Goal: Transaction & Acquisition: Download file/media

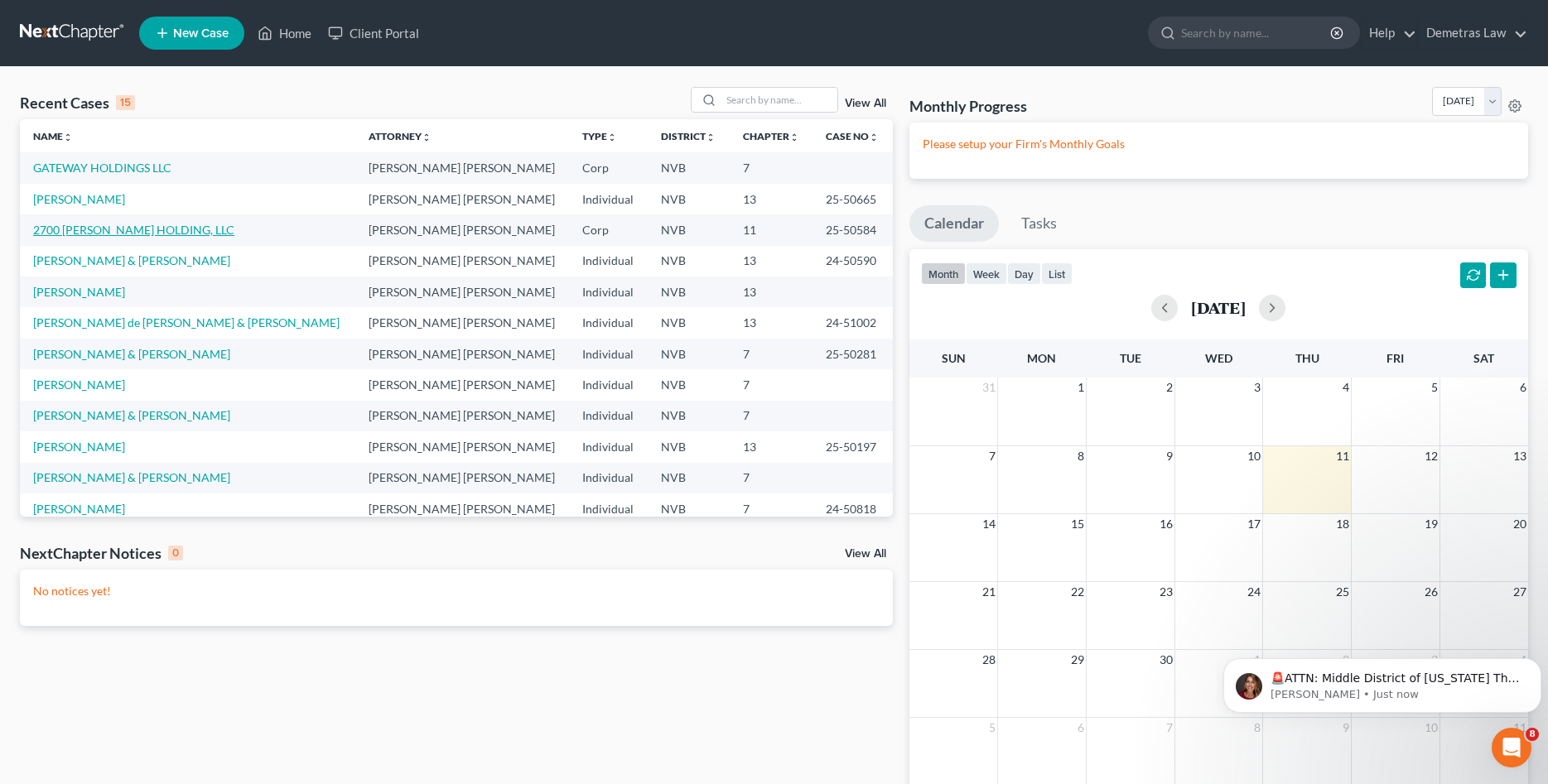
click at [134, 230] on link "2700 [PERSON_NAME] HOLDING, LLC" at bounding box center [134, 230] width 201 height 14
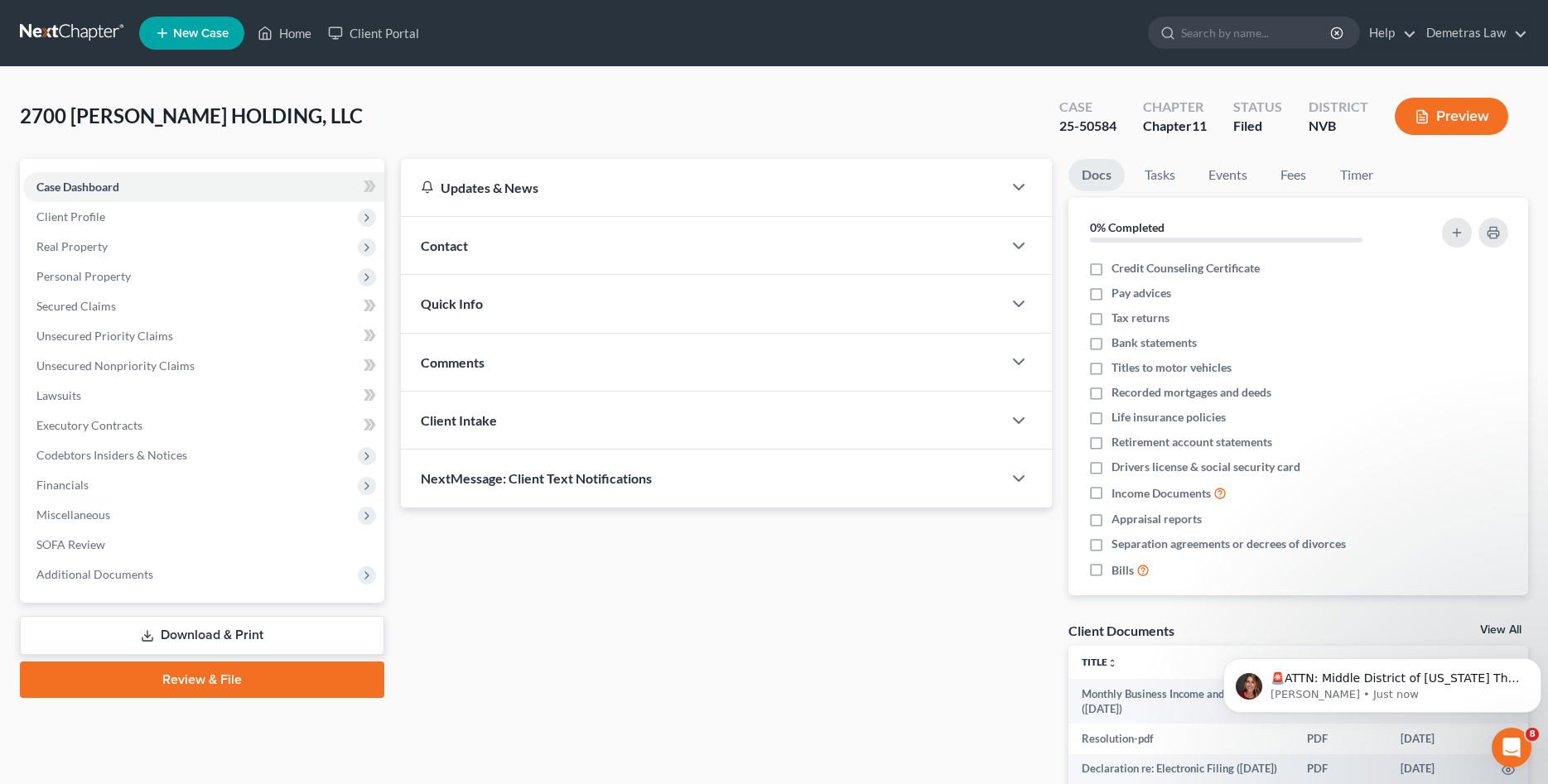
click at [237, 627] on link "Download & Print" at bounding box center [202, 635] width 364 height 39
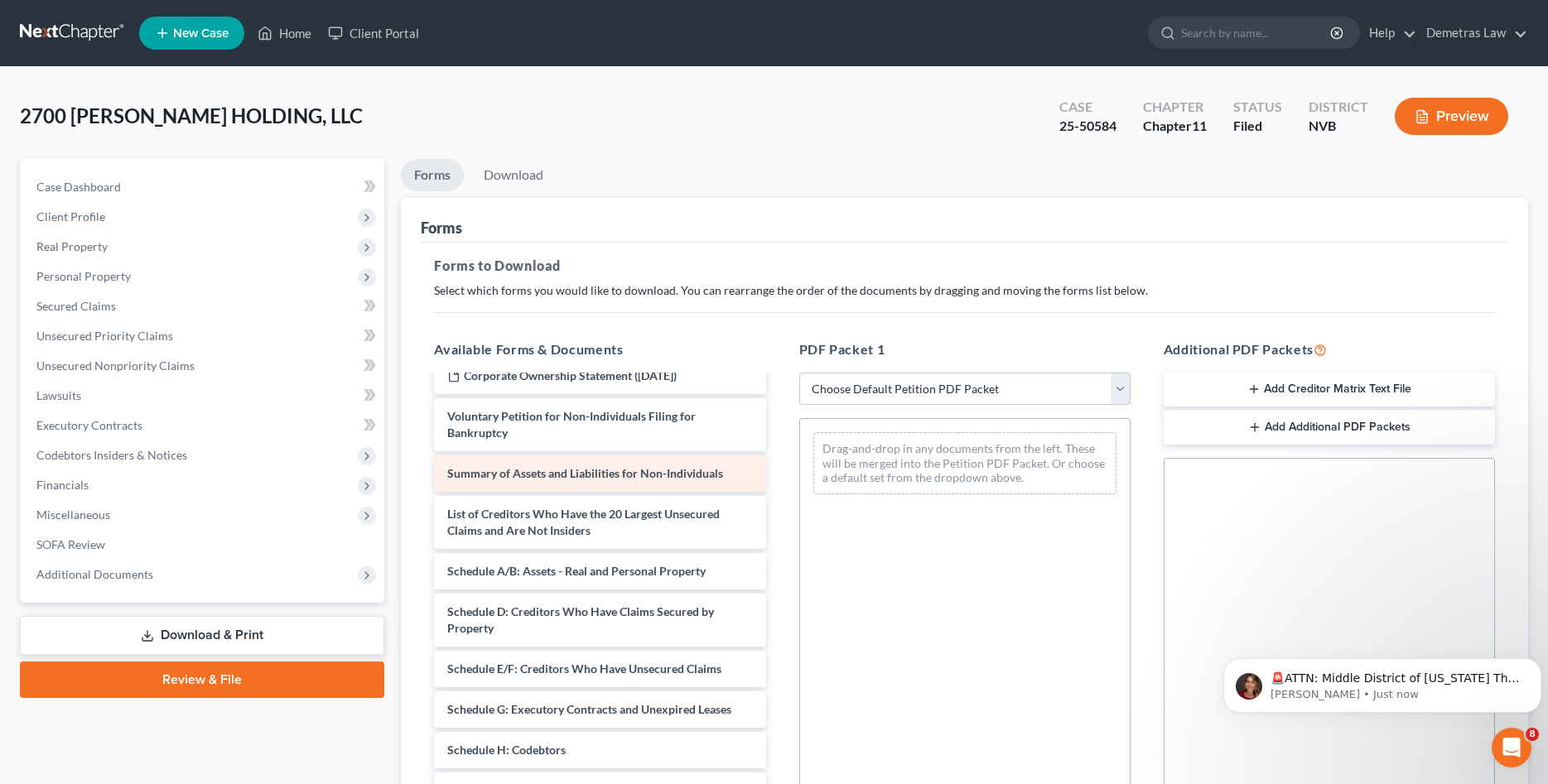
scroll to position [253, 0]
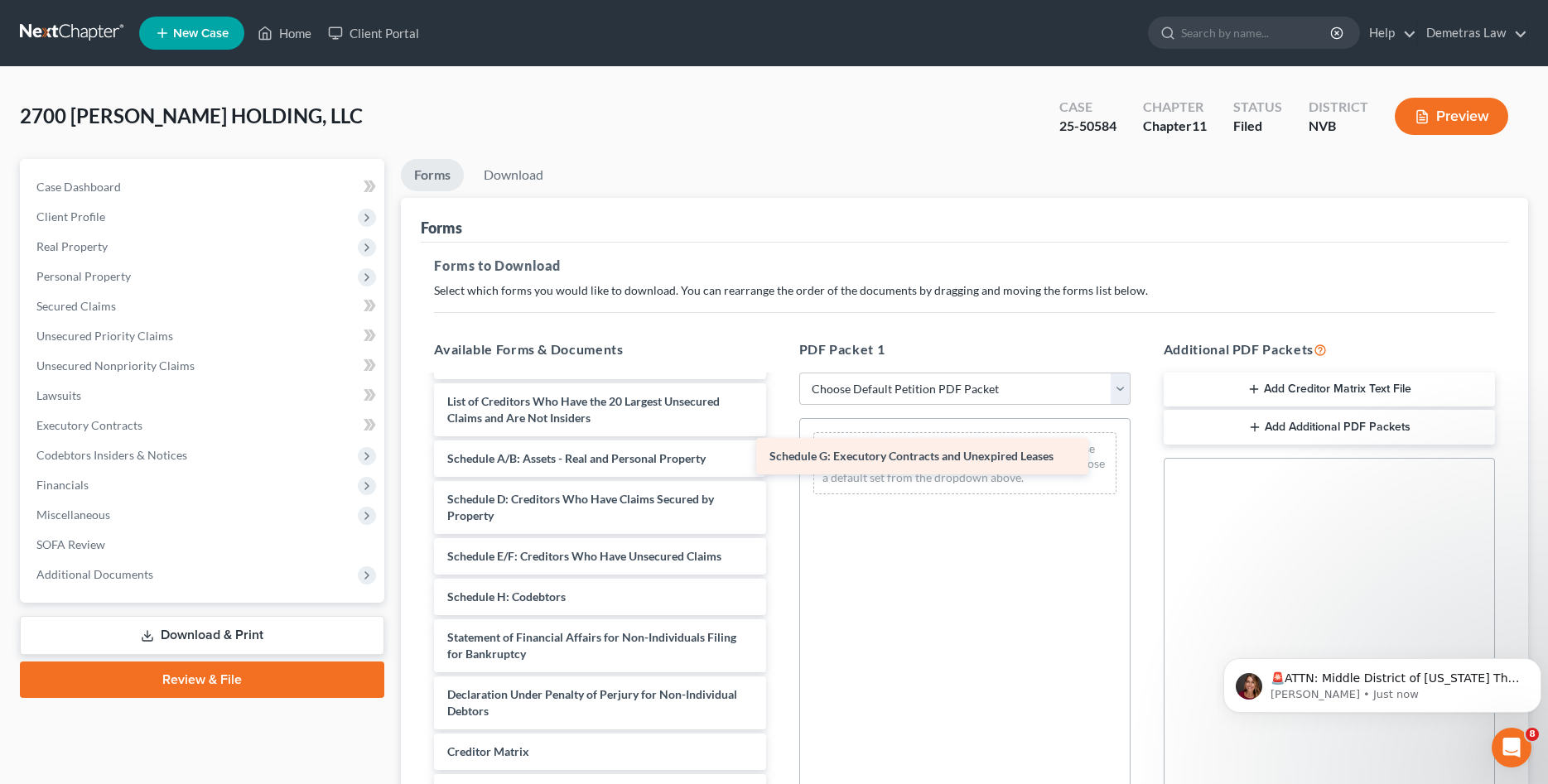
drag, startPoint x: 546, startPoint y: 595, endPoint x: 869, endPoint y: 453, distance: 352.8
click at [778, 453] on div "Schedule G: Executory Contracts and Unexpired Leases Monthly Business Income an…" at bounding box center [600, 507] width 357 height 768
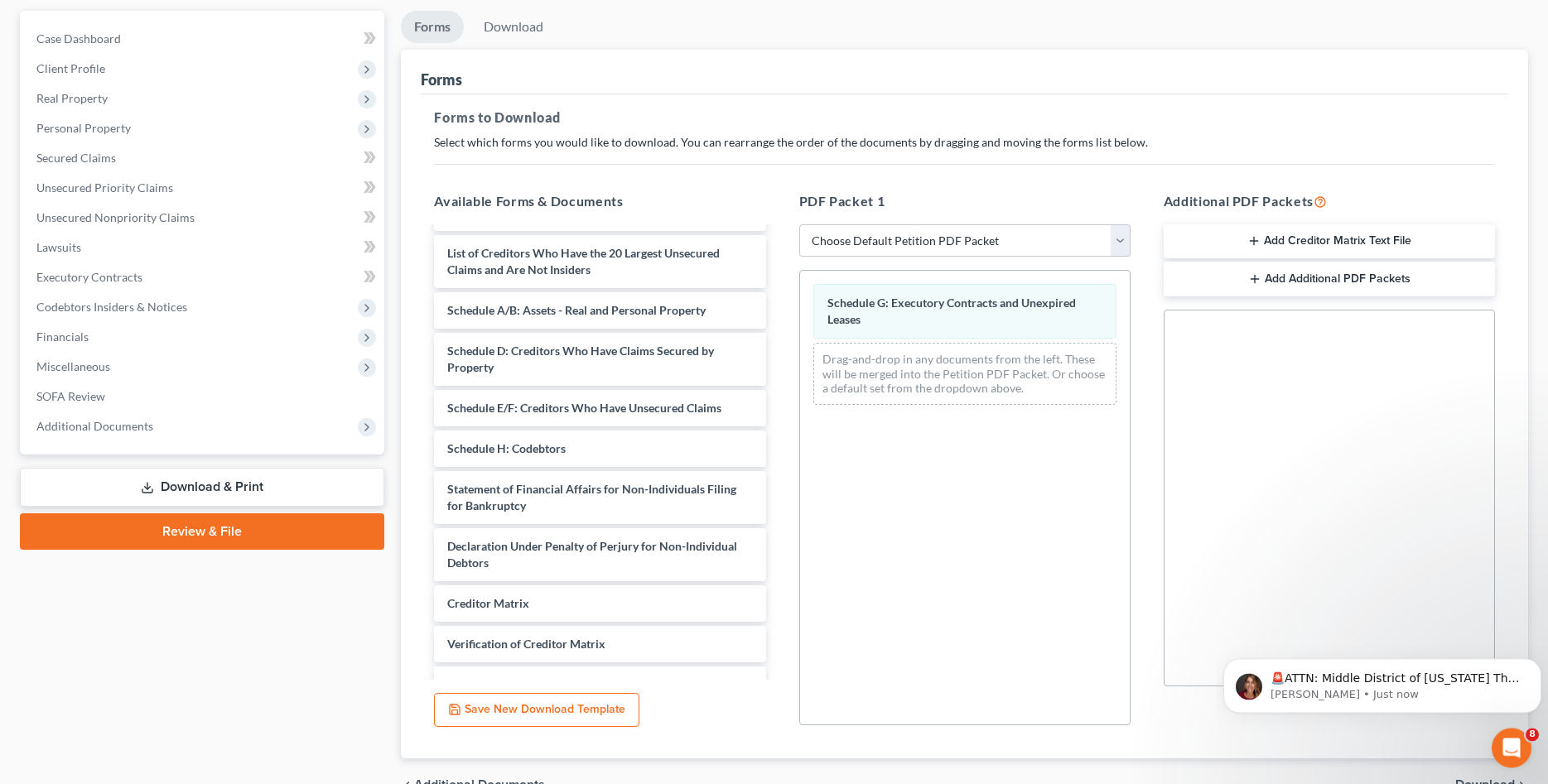
scroll to position [238, 0]
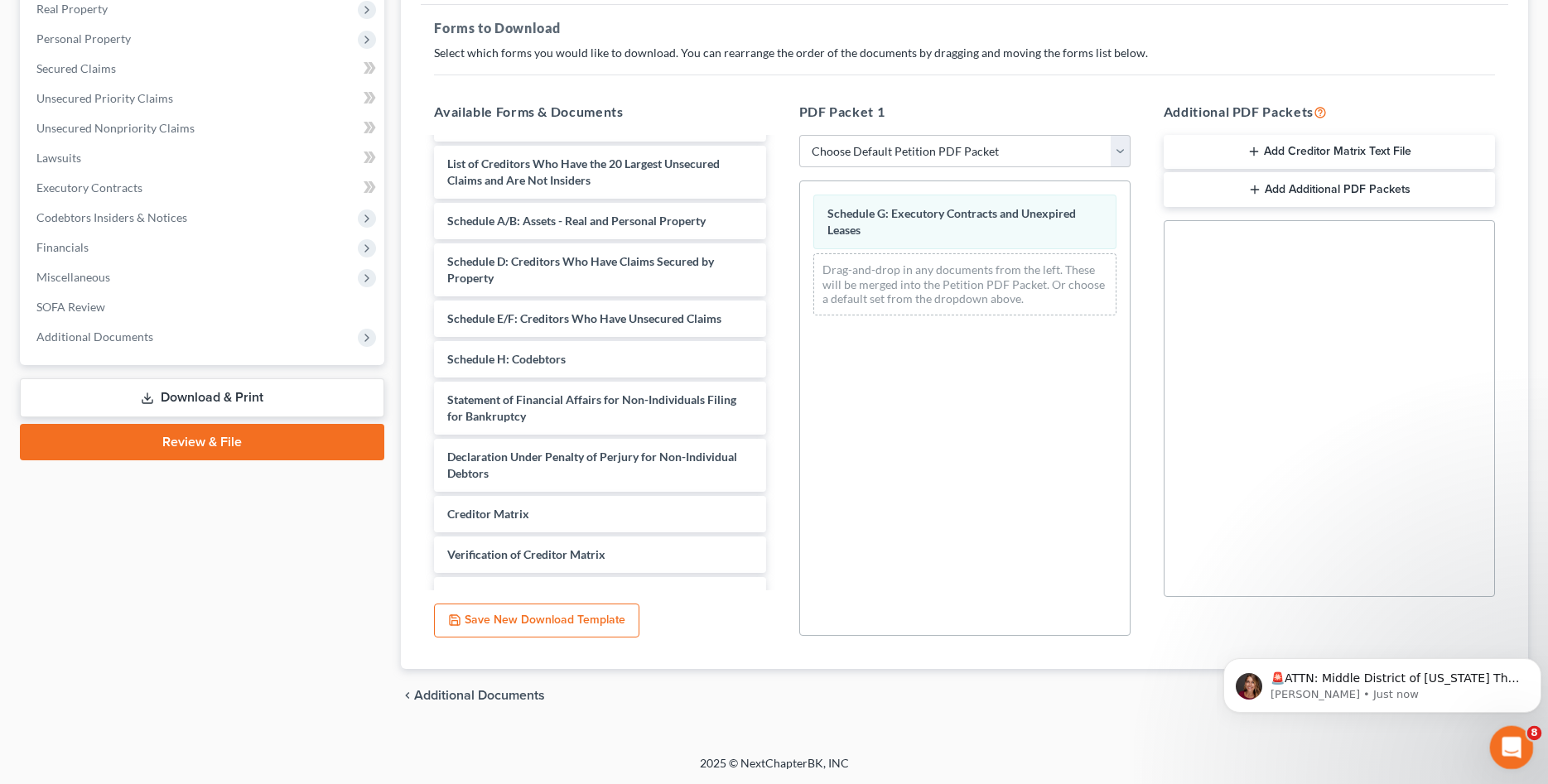
click at [1516, 746] on icon "Open Intercom Messenger" at bounding box center [1510, 746] width 28 height 28
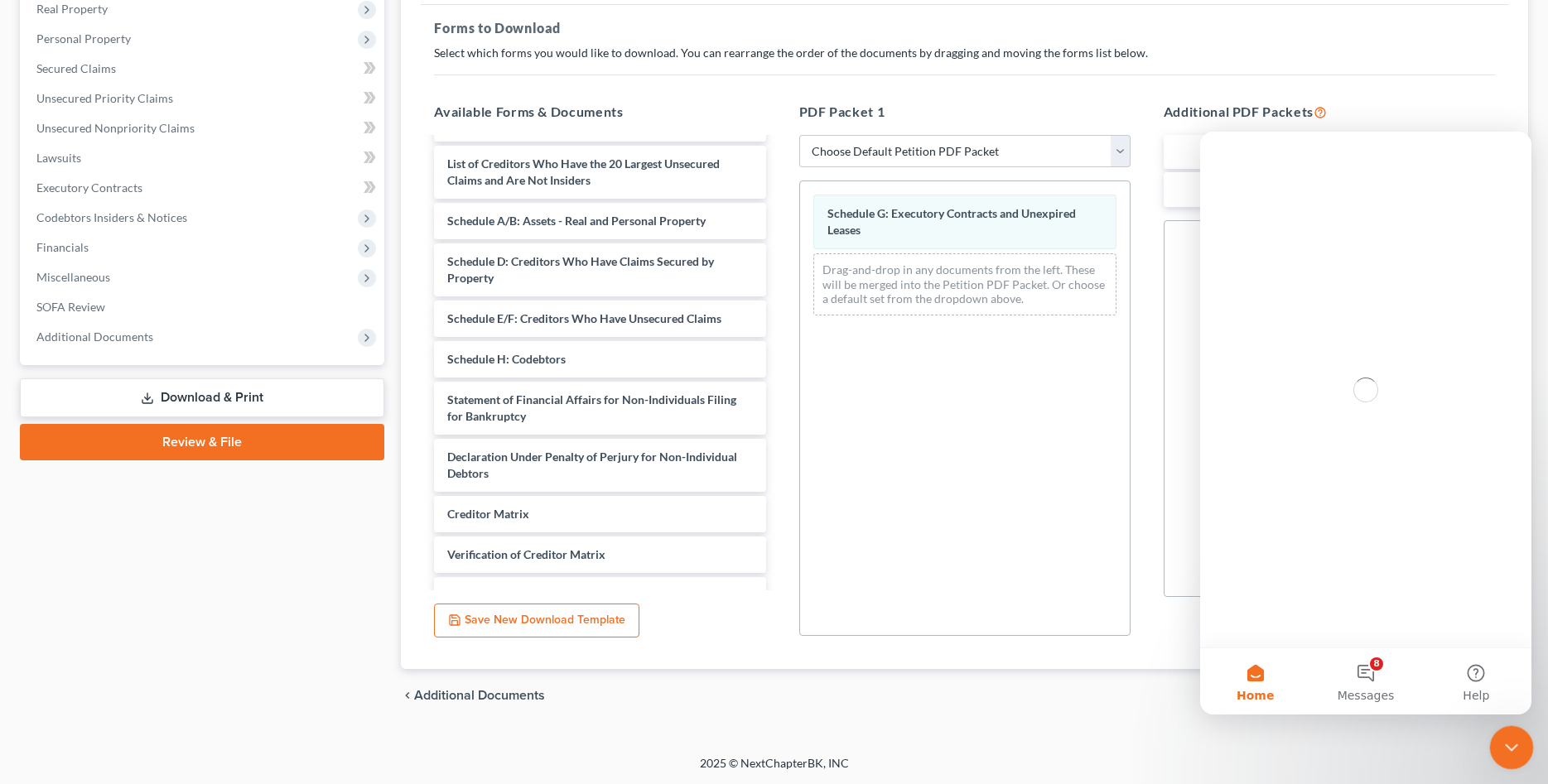
scroll to position [0, 0]
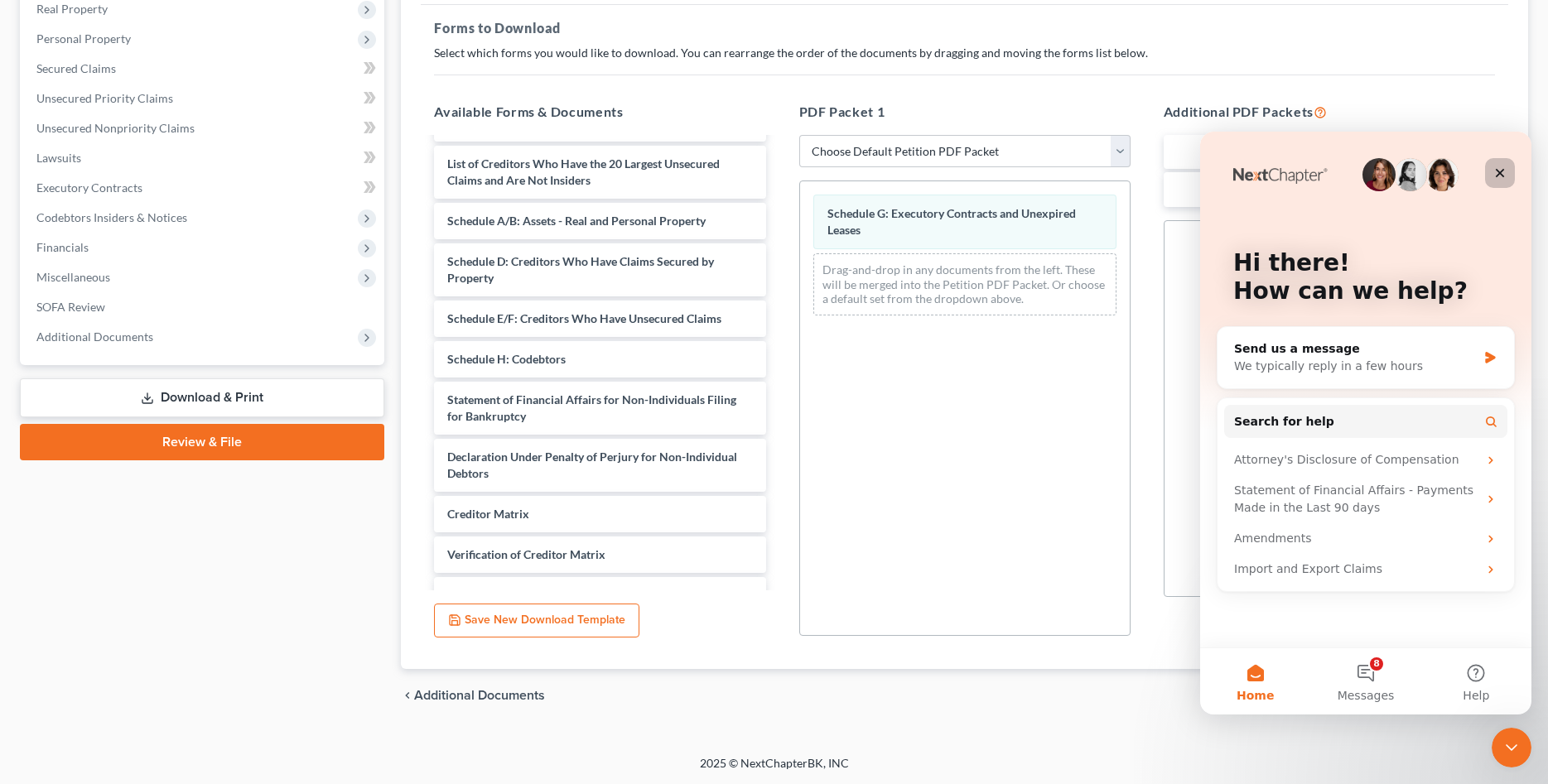
click at [1492, 167] on div "Close" at bounding box center [1500, 173] width 30 height 29
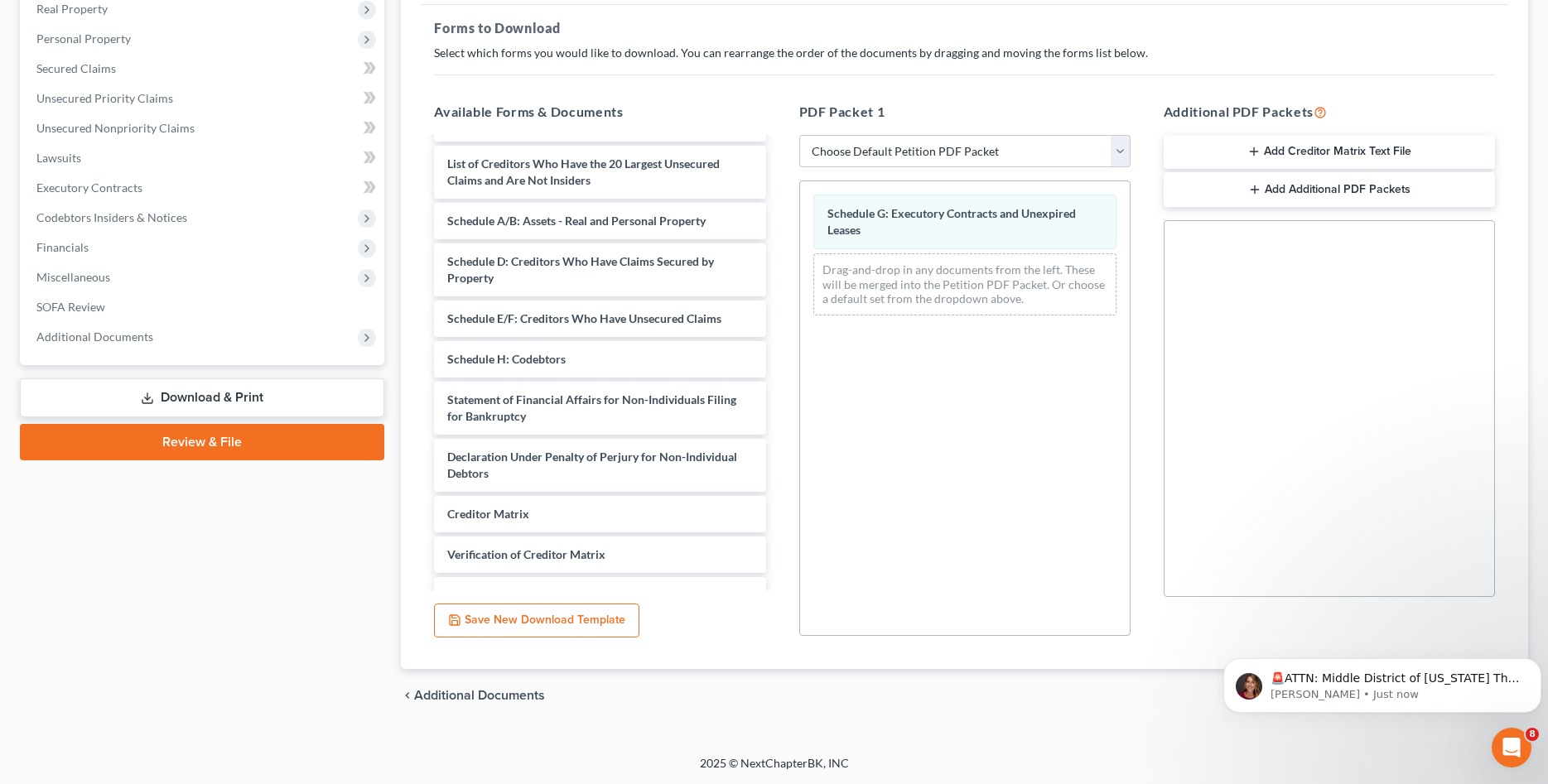
click at [1358, 747] on div "2700 [PERSON_NAME] HOLDING, LLC Upgraded Case 25-50584 Chapter Chapter 11 Statu…" at bounding box center [774, 291] width 1548 height 925
drag, startPoint x: 1410, startPoint y: 702, endPoint x: 1460, endPoint y: 473, distance: 234.4
click at [1510, 630] on html "🚨ATTN: Middle District of [US_STATE] The court has added a new Credit Counselin…" at bounding box center [1383, 627] width 331 height 7
click at [1525, 668] on div "🚨ATTN: Middle District of [US_STATE] The court has added a new Credit Counselin…" at bounding box center [1382, 685] width 318 height 55
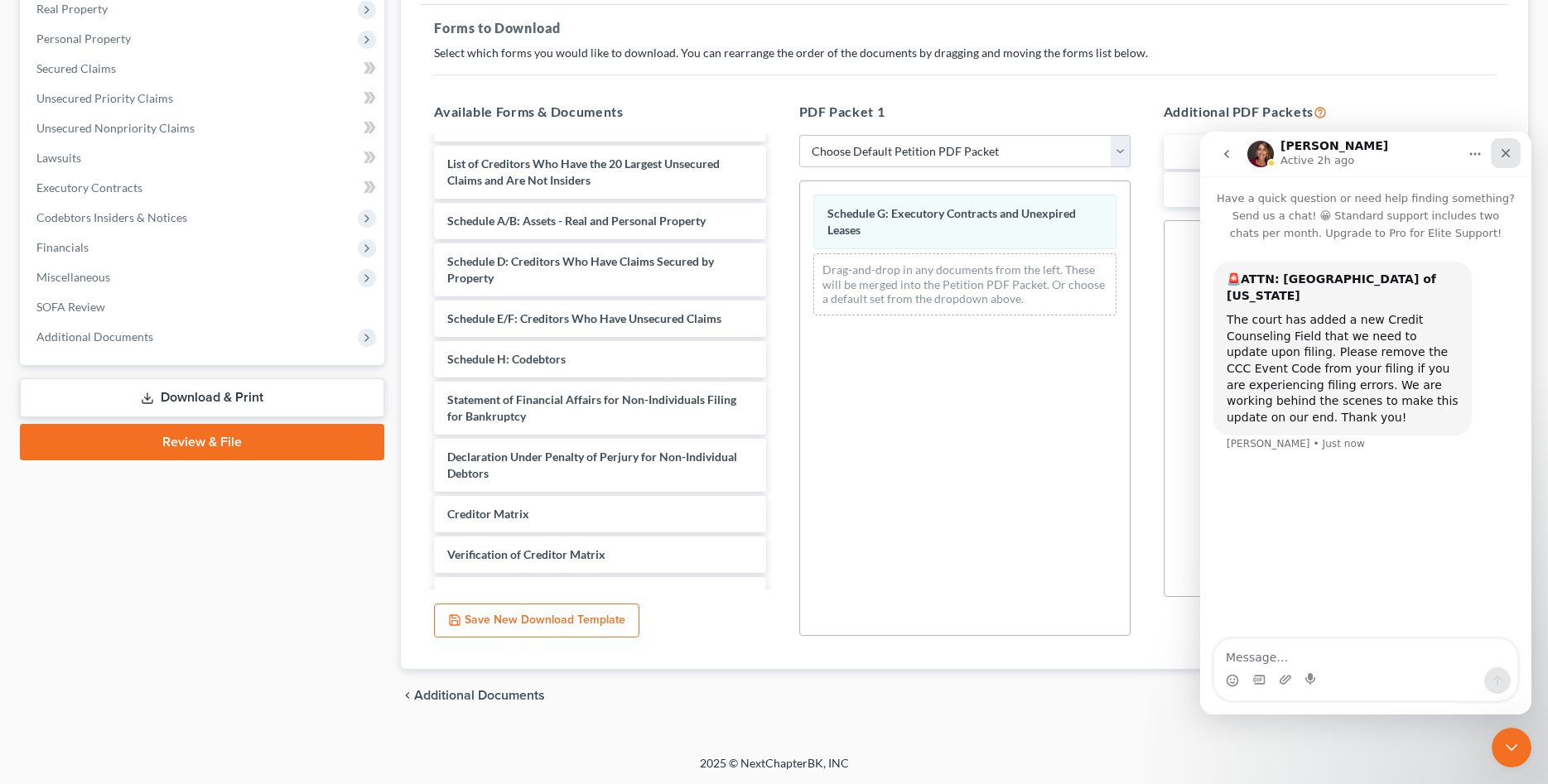
click at [1509, 155] on icon "Close" at bounding box center [1506, 154] width 10 height 10
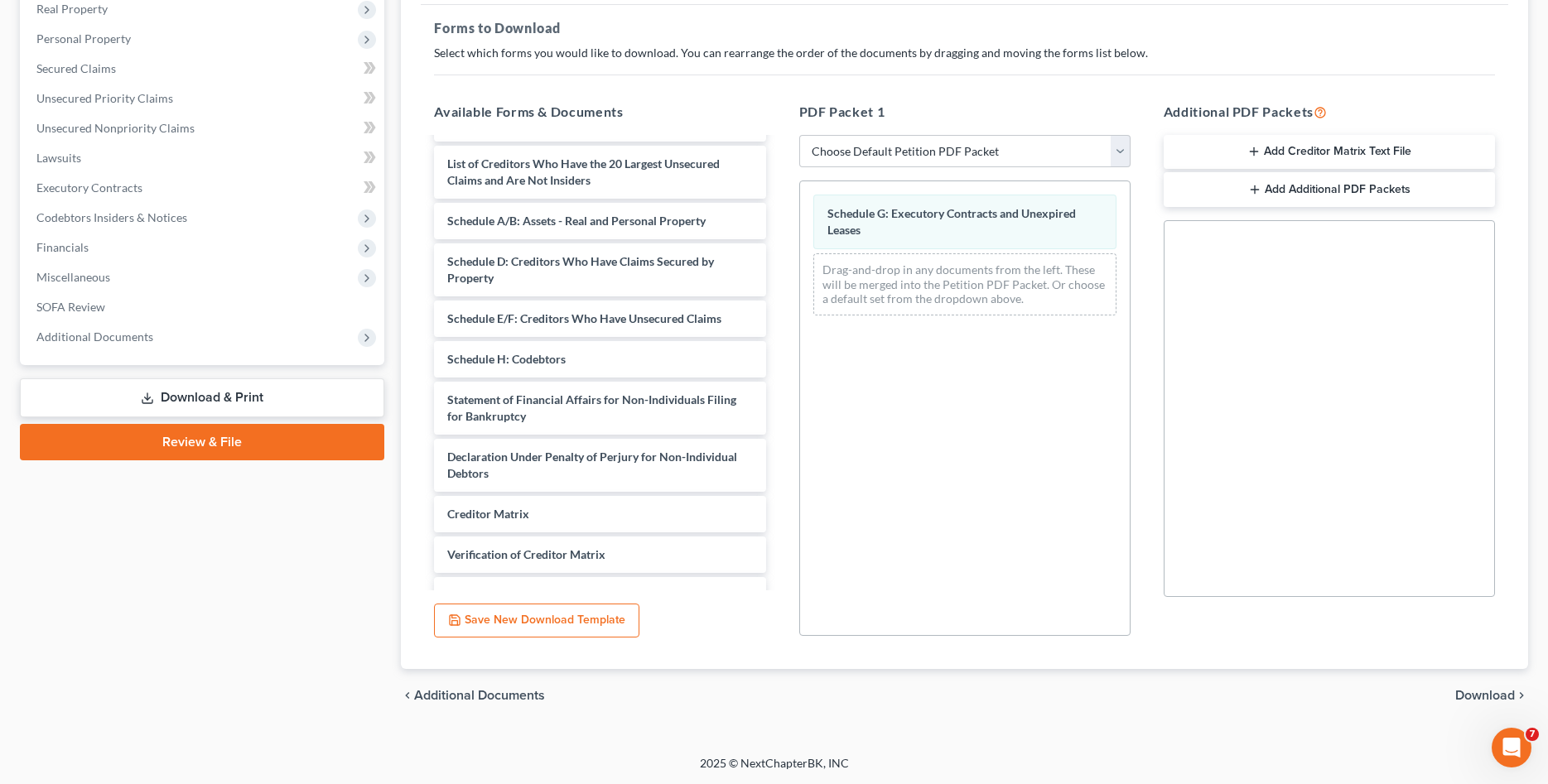
click at [1468, 693] on span "Download" at bounding box center [1485, 695] width 60 height 13
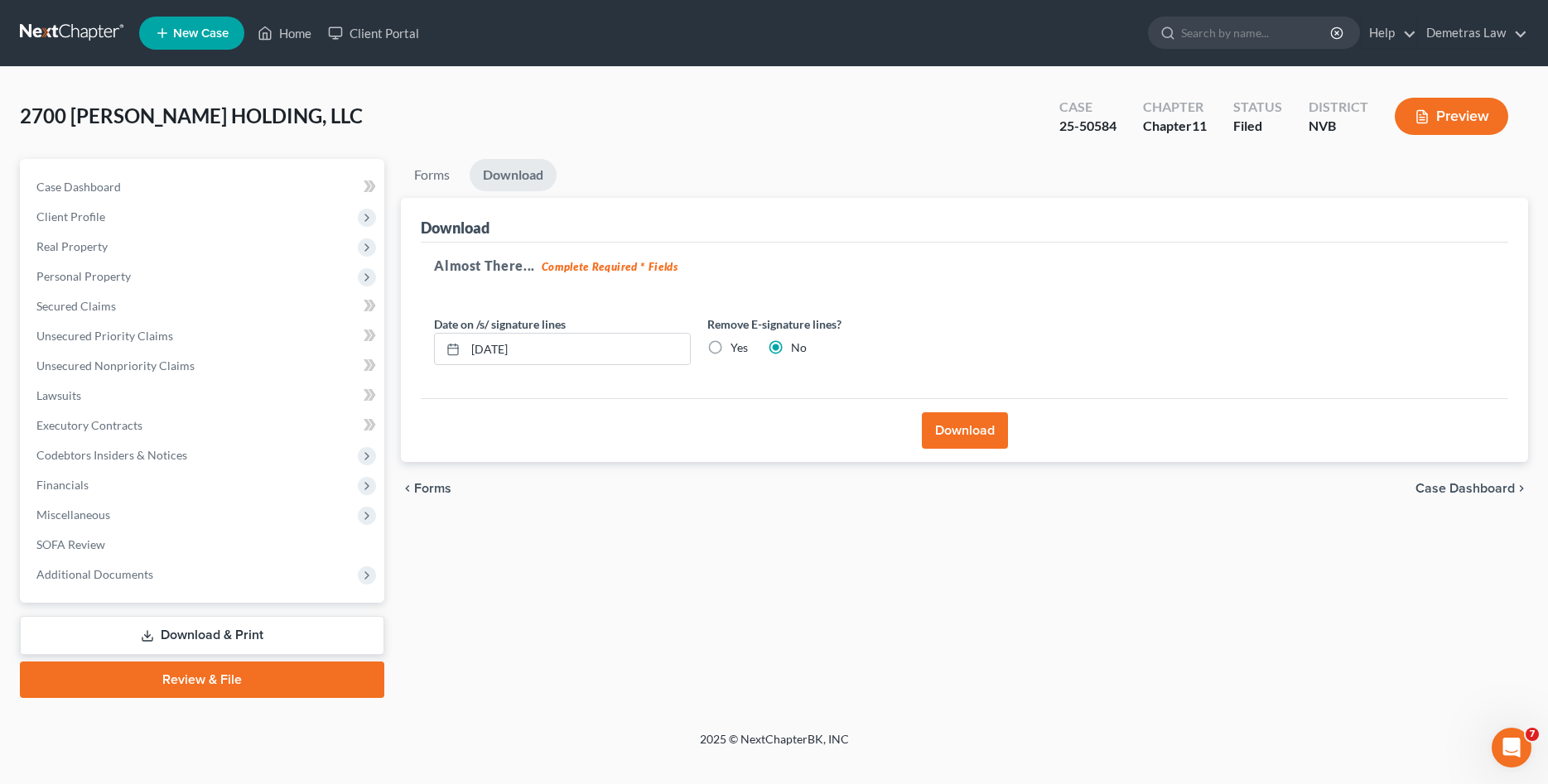
click at [957, 423] on button "Download" at bounding box center [965, 430] width 86 height 36
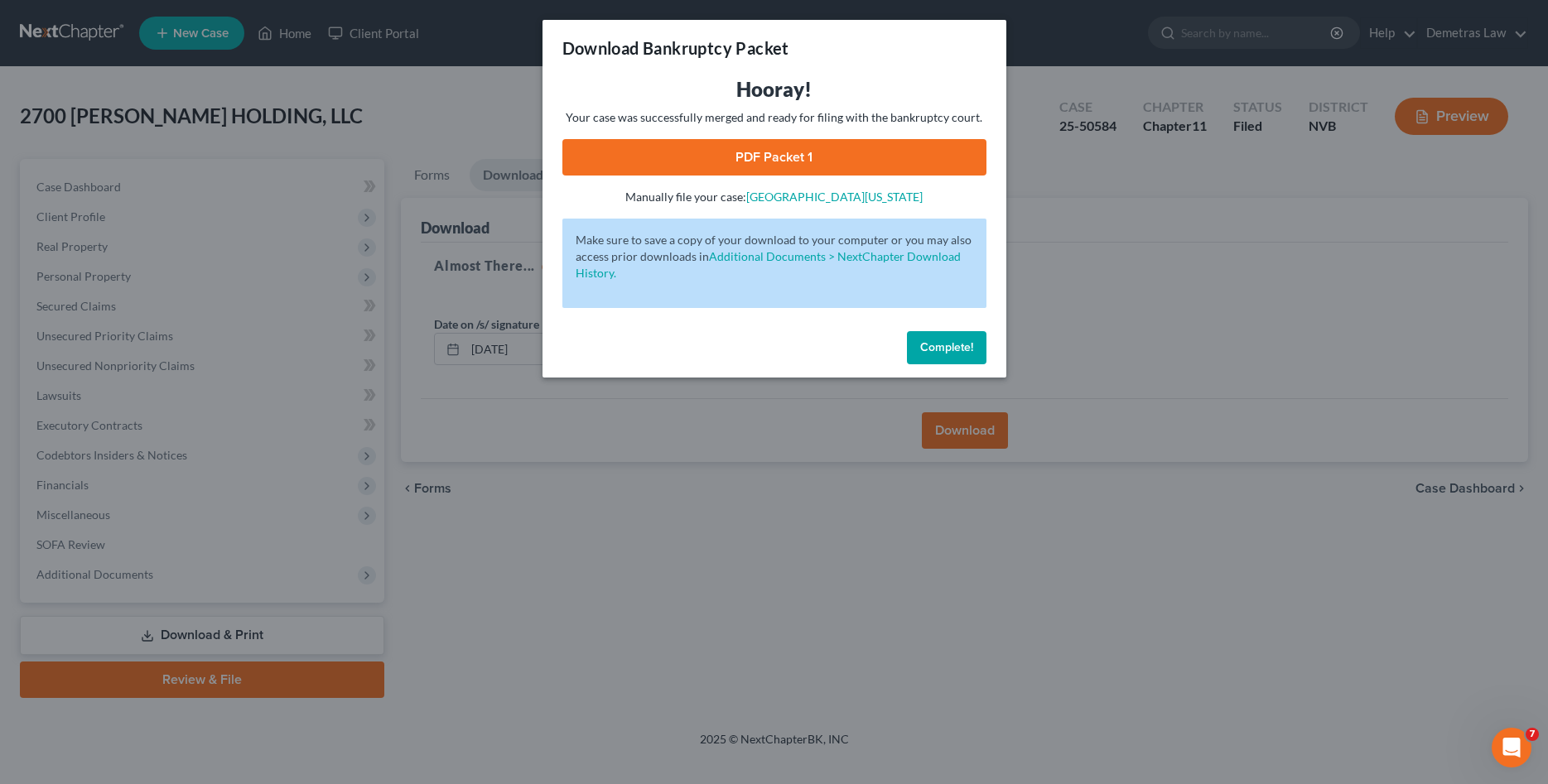
click at [720, 156] on link "PDF Packet 1" at bounding box center [774, 157] width 424 height 36
